Goal: Transaction & Acquisition: Subscribe to service/newsletter

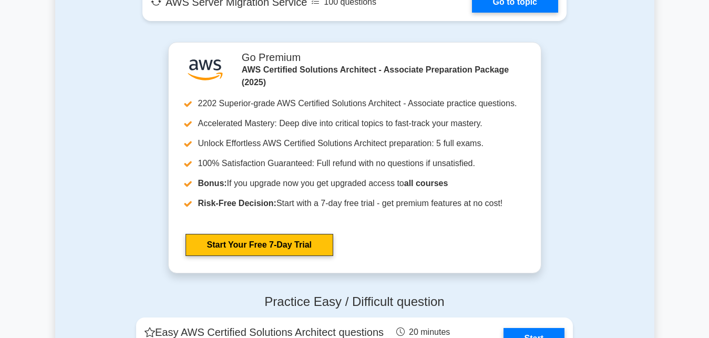
scroll to position [2041, 0]
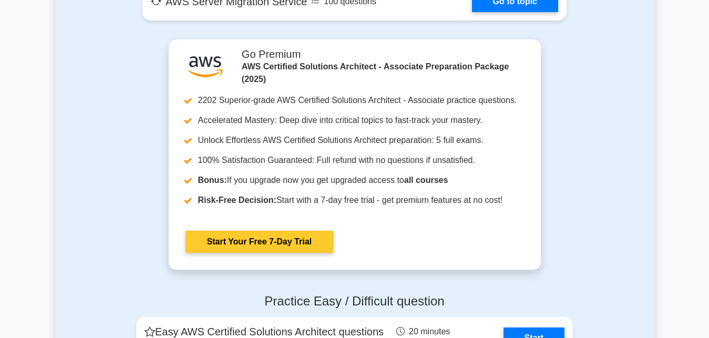
click at [304, 236] on link "Start Your Free 7-Day Trial" at bounding box center [260, 242] width 148 height 22
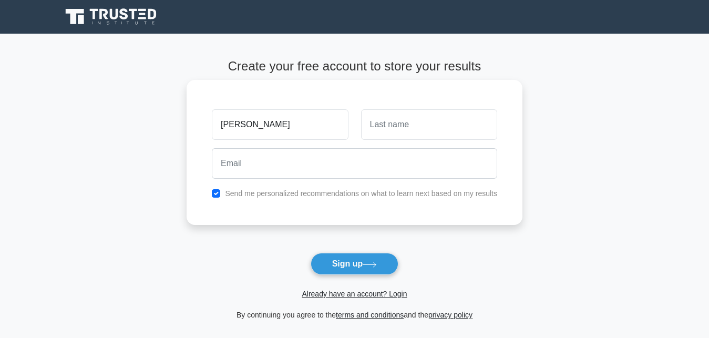
type input "[PERSON_NAME]"
click at [446, 131] on input "text" at bounding box center [429, 124] width 136 height 30
type input "tyagi"
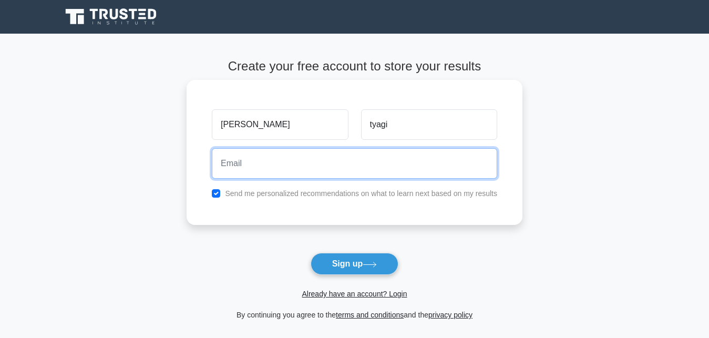
click at [349, 172] on input "email" at bounding box center [354, 163] width 285 height 30
type input "[EMAIL_ADDRESS][DOMAIN_NAME]"
click at [311, 253] on button "Sign up" at bounding box center [355, 264] width 88 height 22
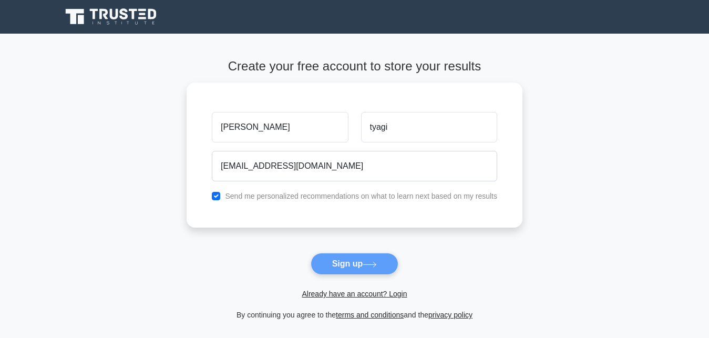
click at [351, 273] on form "Create your free account to store your results [GEOGRAPHIC_DATA][PERSON_NAME][G…" at bounding box center [355, 190] width 336 height 262
